Goal: Check status: Check status

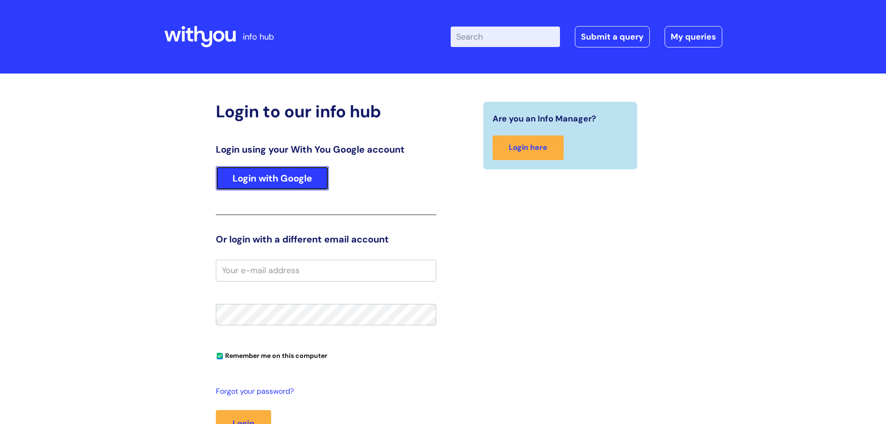
drag, startPoint x: 0, startPoint y: 0, endPoint x: 257, endPoint y: 188, distance: 318.6
click at [257, 188] on link "Login with Google" at bounding box center [272, 178] width 113 height 24
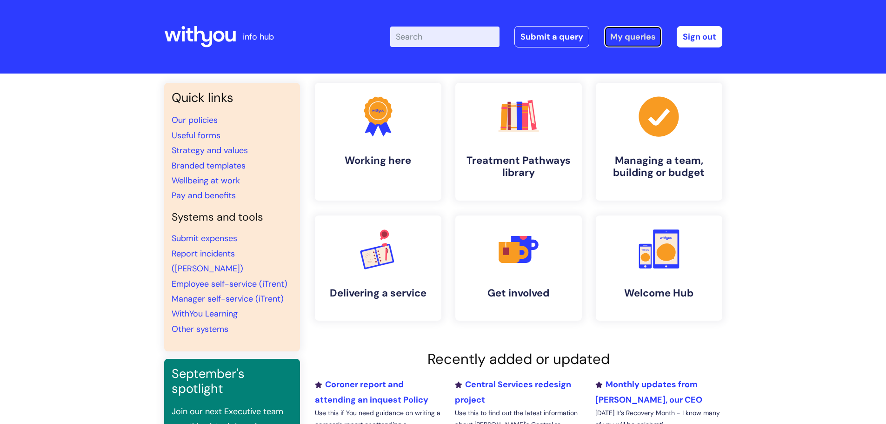
click at [626, 36] on link "My queries" at bounding box center [633, 36] width 58 height 21
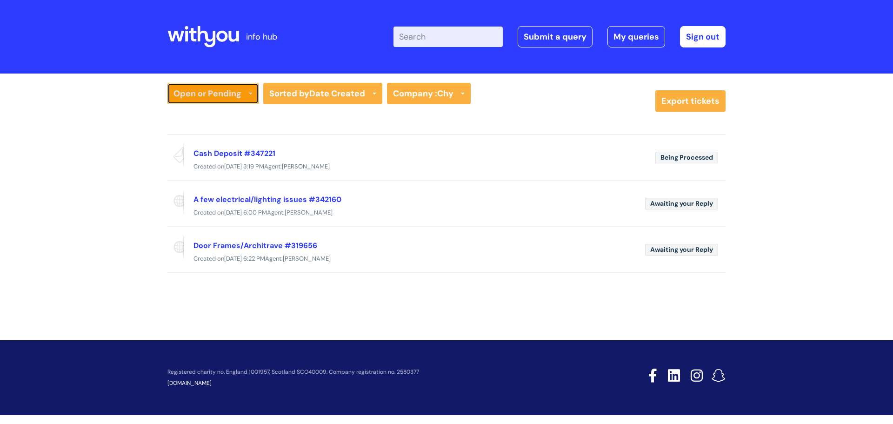
click at [222, 95] on link "Open or Pending" at bounding box center [212, 93] width 91 height 21
click at [210, 139] on link "Resolved or Closed" at bounding box center [212, 139] width 91 height 13
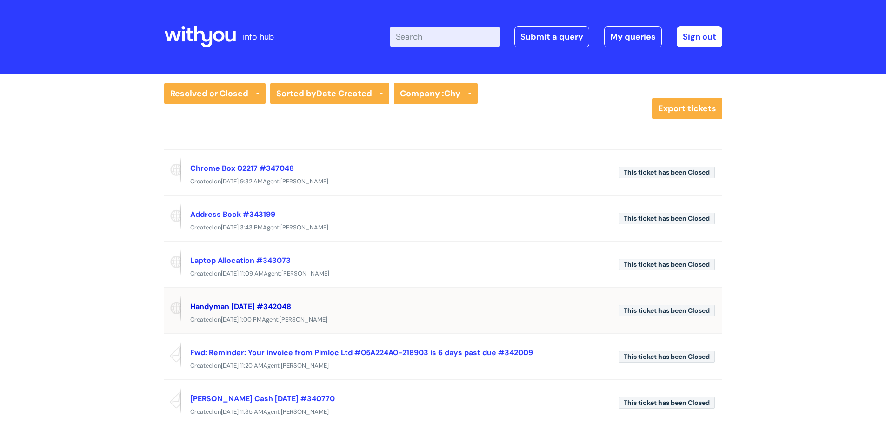
click at [271, 305] on link "Handyman 14/08/2025 #342048" at bounding box center [240, 306] width 101 height 10
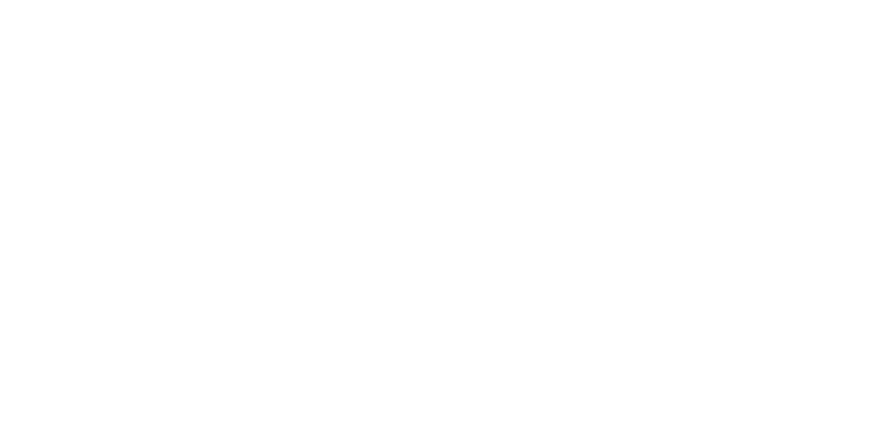
select select "Facilities Support"
select select "Truro Chy"
select select "Other - Please Specify"
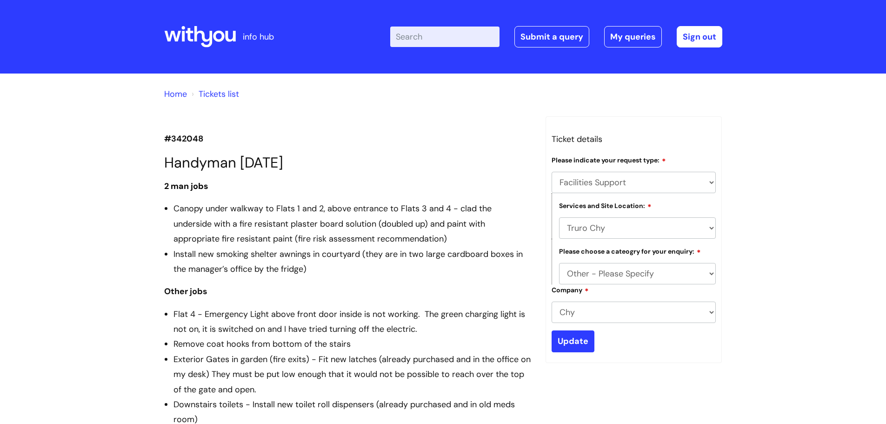
click at [218, 91] on link "Tickets list" at bounding box center [219, 93] width 40 height 11
click at [181, 97] on link "Home" at bounding box center [175, 93] width 23 height 11
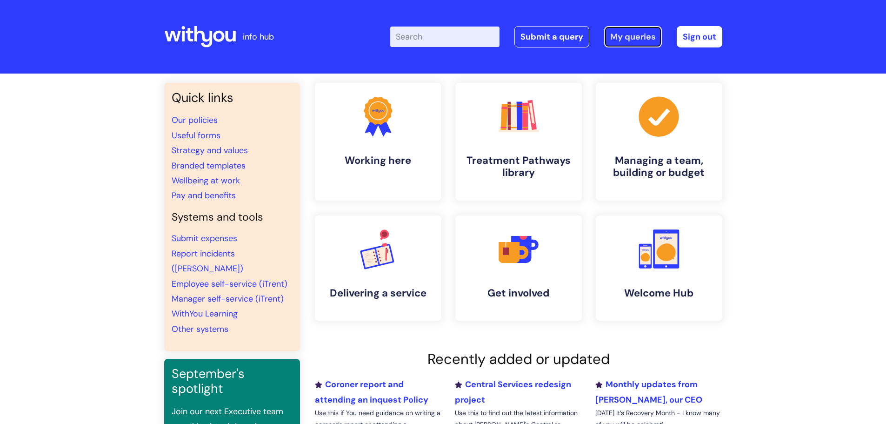
click at [632, 34] on link "My queries" at bounding box center [633, 36] width 58 height 21
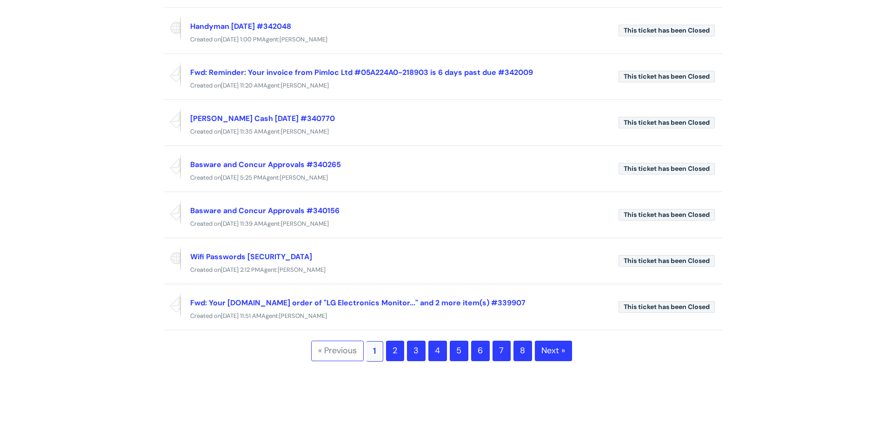
scroll to position [279, 0]
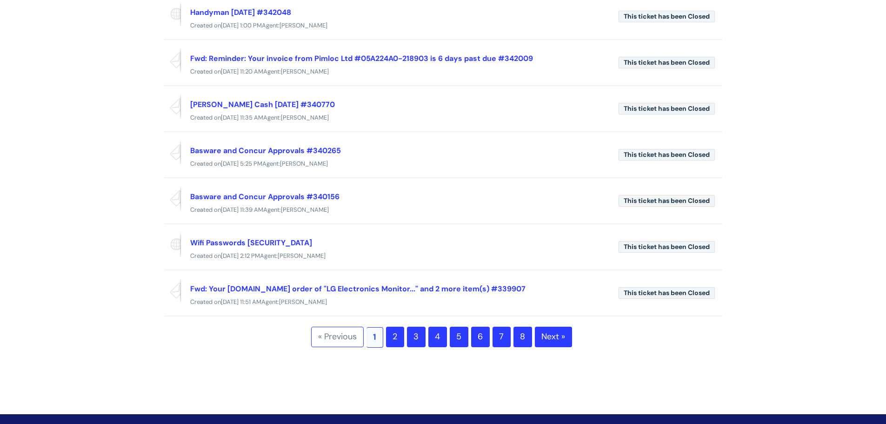
click at [395, 336] on link "2" at bounding box center [395, 337] width 18 height 20
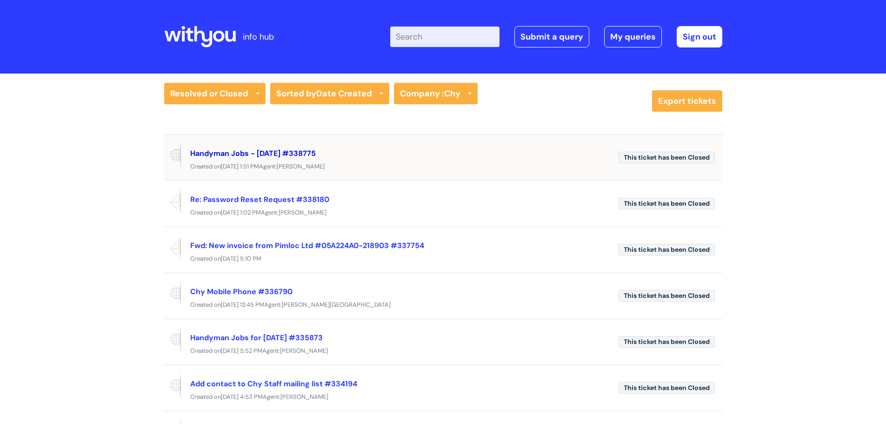
click at [282, 154] on link "Handyman Jobs - [DATE] #338775" at bounding box center [253, 153] width 126 height 10
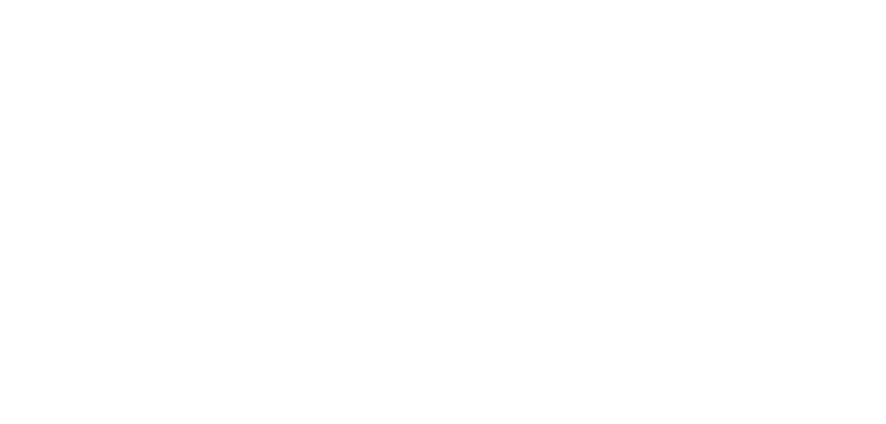
select select "Facilities Support"
select select "Truro Chy"
select select "Other - Please Specify"
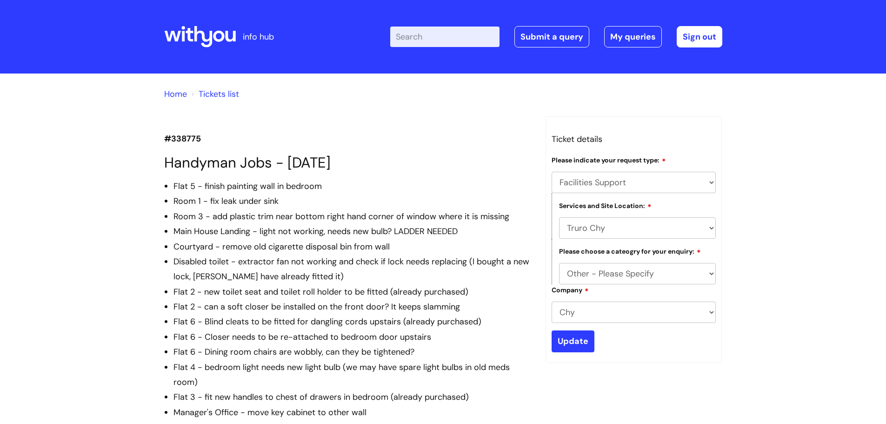
click at [221, 91] on link "Tickets list" at bounding box center [219, 93] width 40 height 11
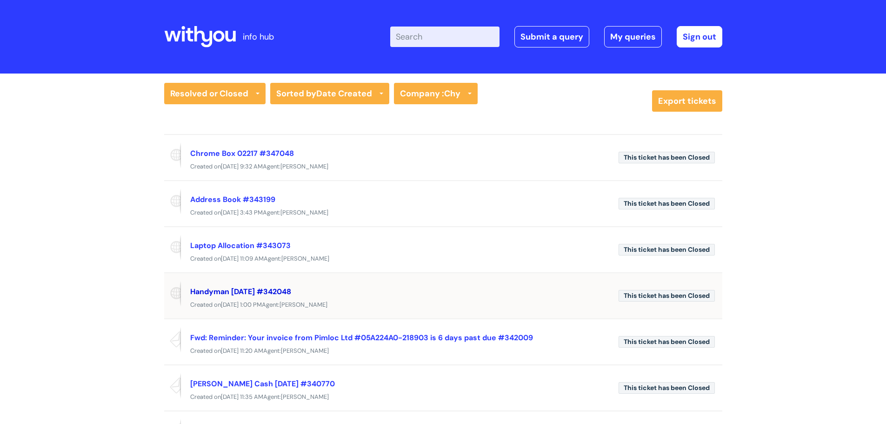
click at [254, 288] on link "Handyman 14/08/2025 #342048" at bounding box center [240, 292] width 101 height 10
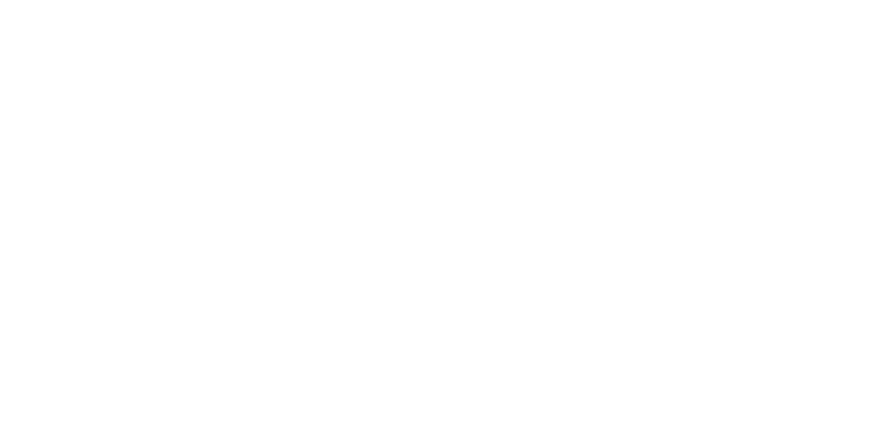
scroll to position [644, 0]
select select "Facilities Support"
select select "Truro Chy"
select select "Other - Please Specify"
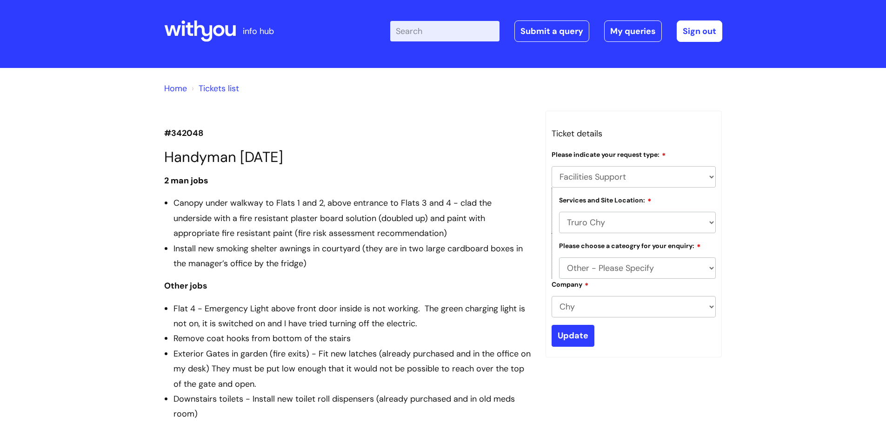
scroll to position [0, 0]
